Goal: Transaction & Acquisition: Purchase product/service

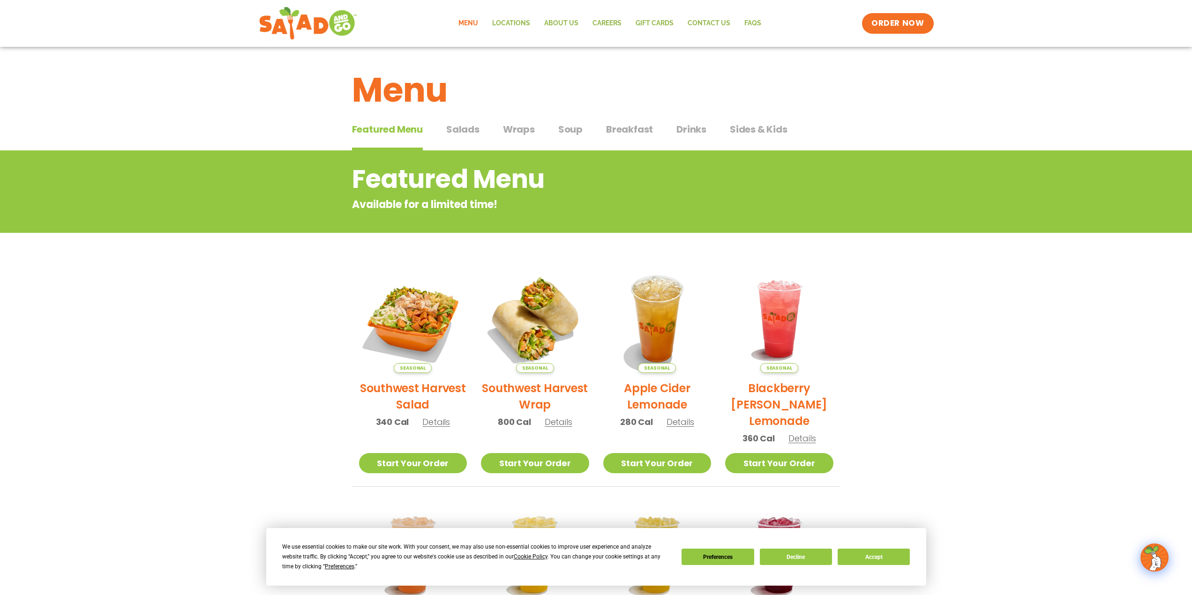
click at [449, 135] on span "Salads" at bounding box center [462, 129] width 33 height 14
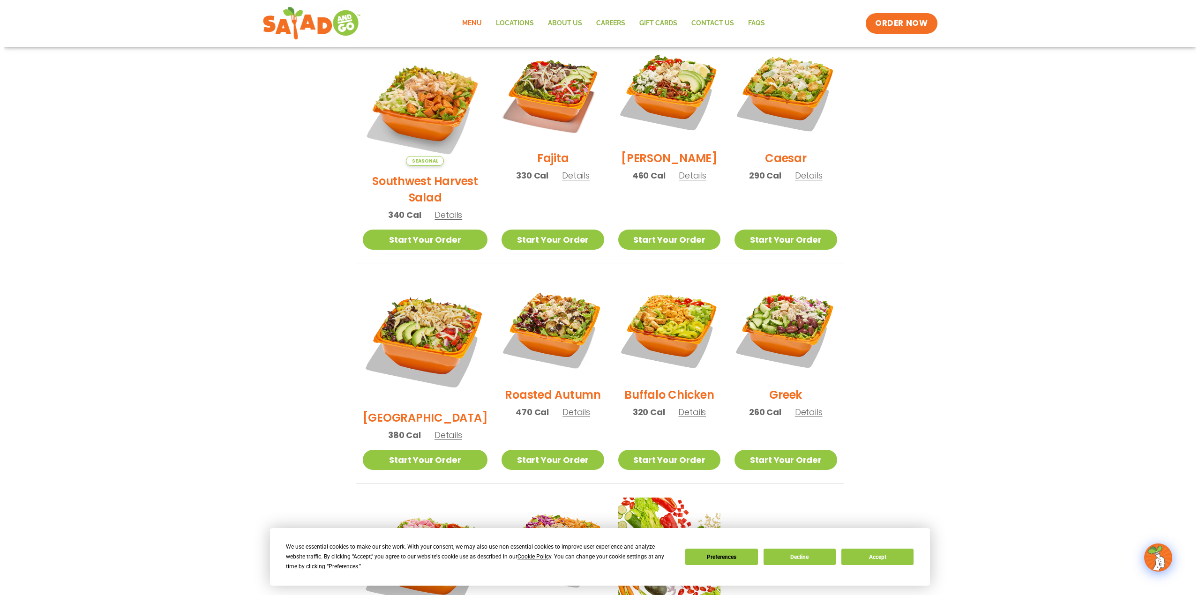
scroll to position [281, 0]
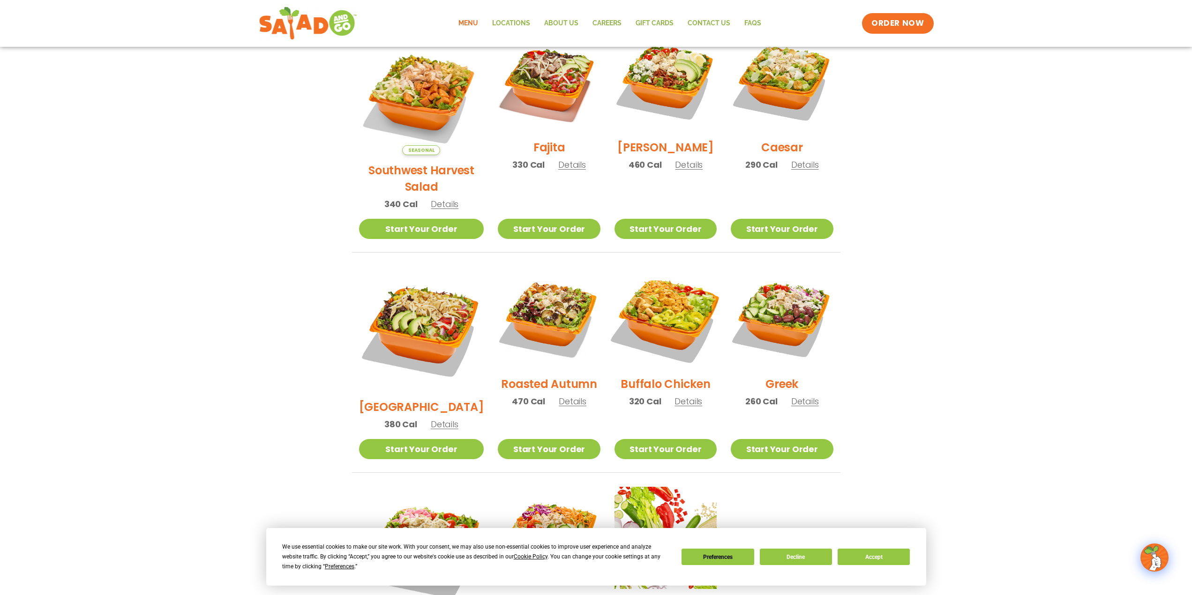
click at [672, 315] on img at bounding box center [665, 318] width 120 height 120
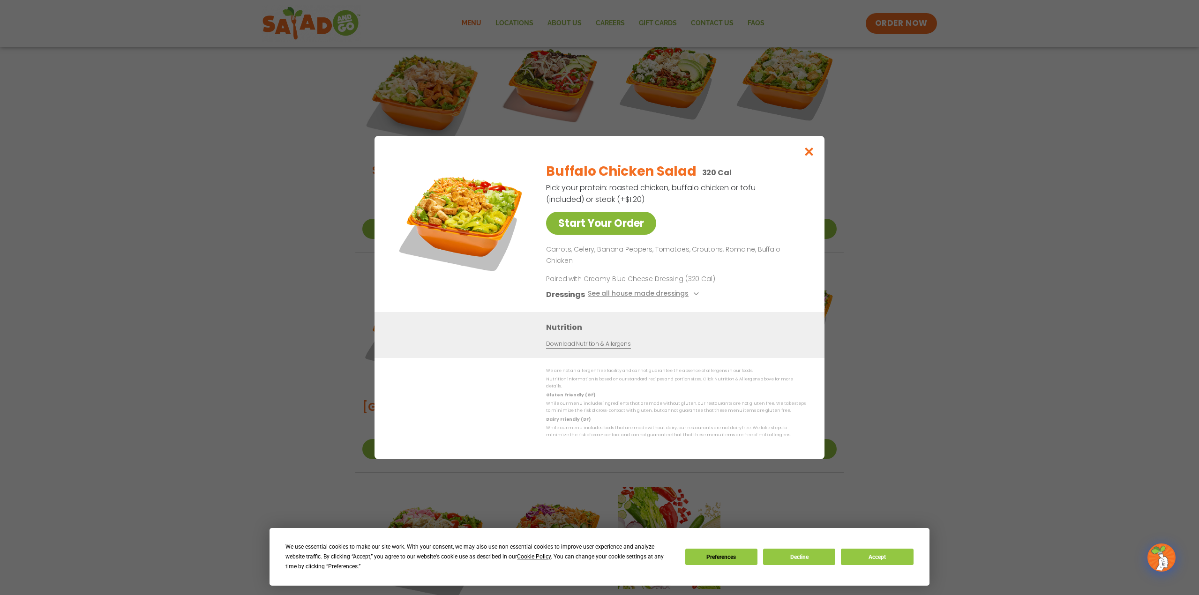
click at [622, 235] on link "Start Your Order" at bounding box center [601, 223] width 110 height 23
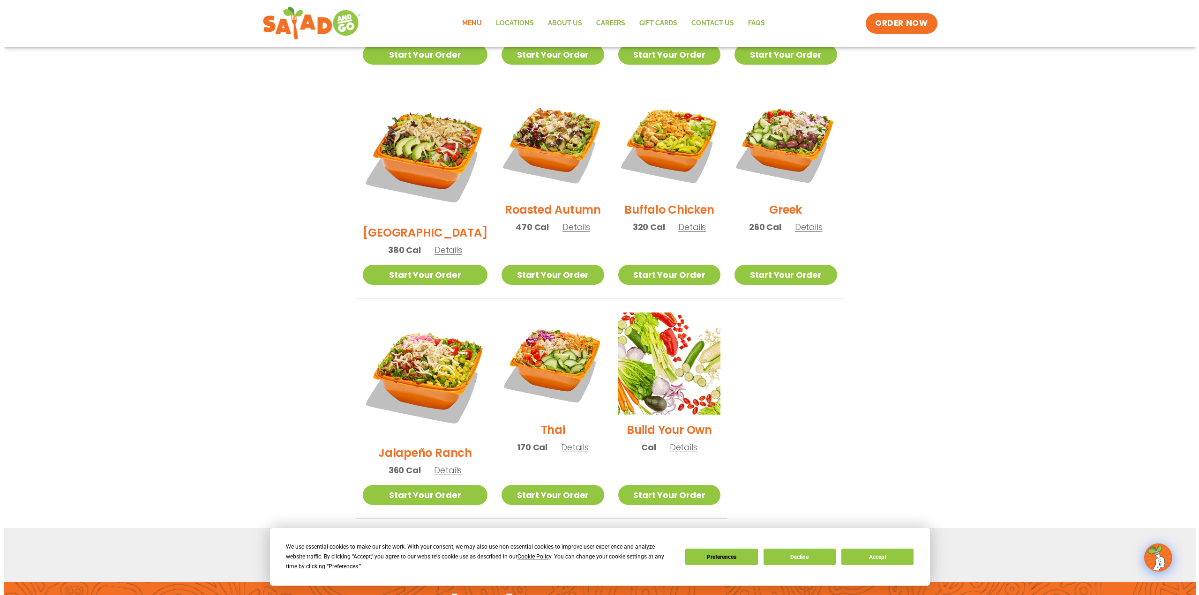
scroll to position [518, 0]
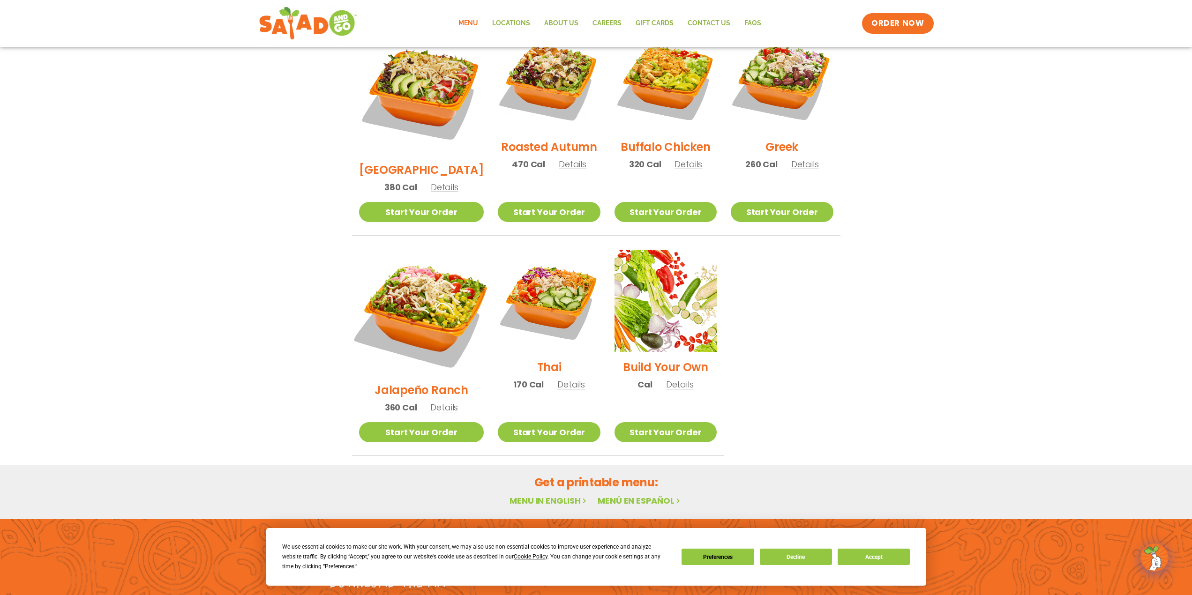
click at [408, 263] on img at bounding box center [421, 312] width 147 height 147
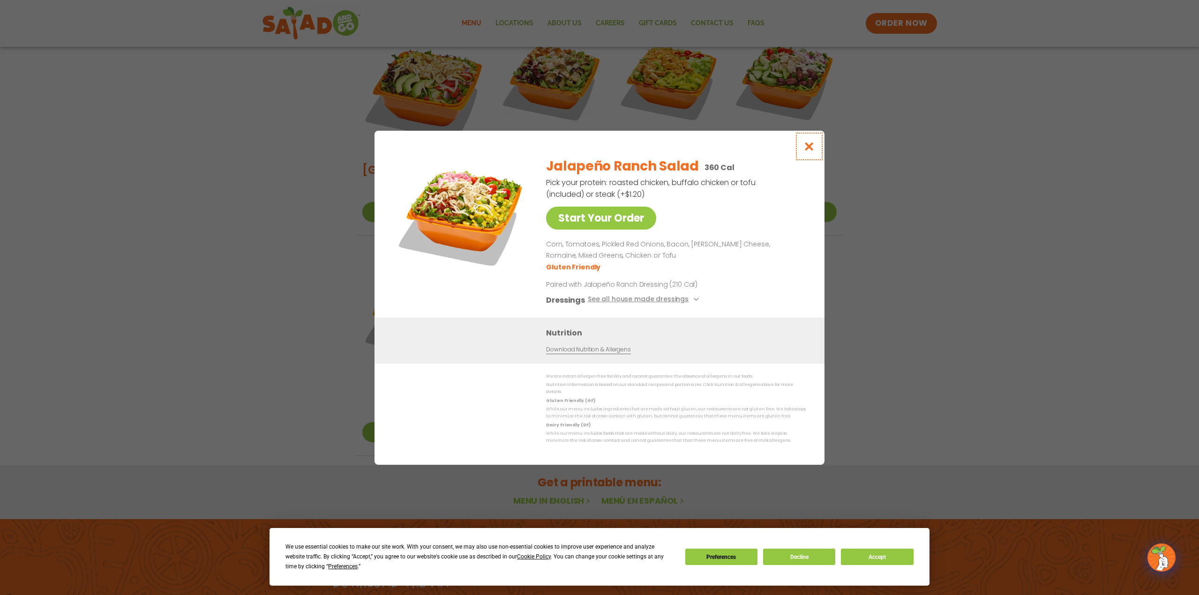
click at [806, 151] on icon "Close modal" at bounding box center [809, 147] width 12 height 10
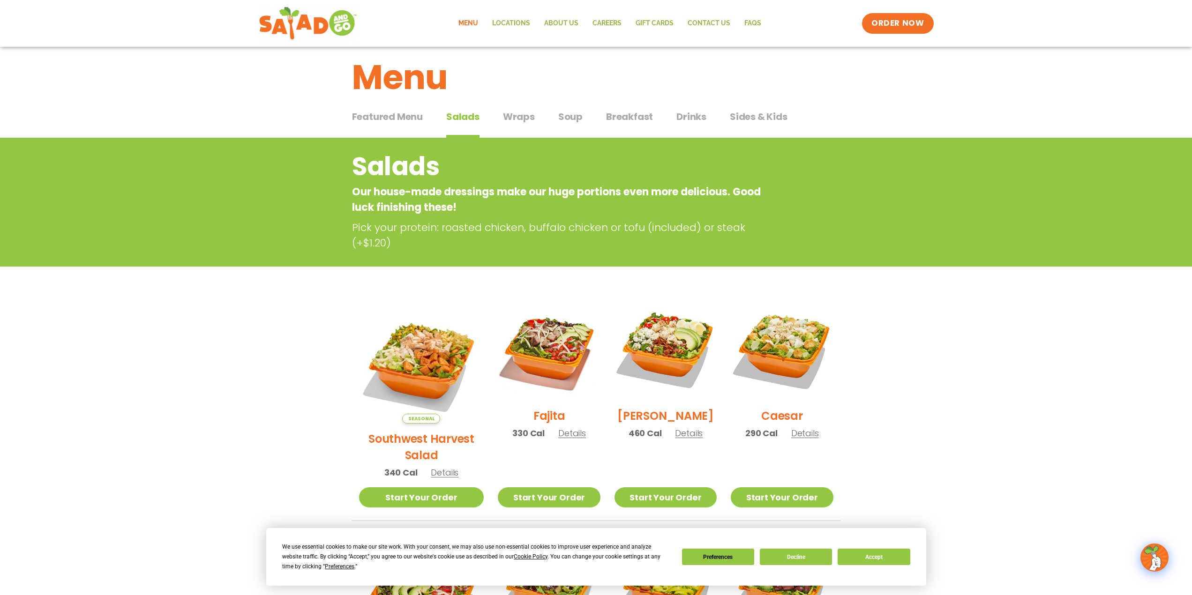
scroll to position [0, 0]
